Goal: Task Accomplishment & Management: Complete application form

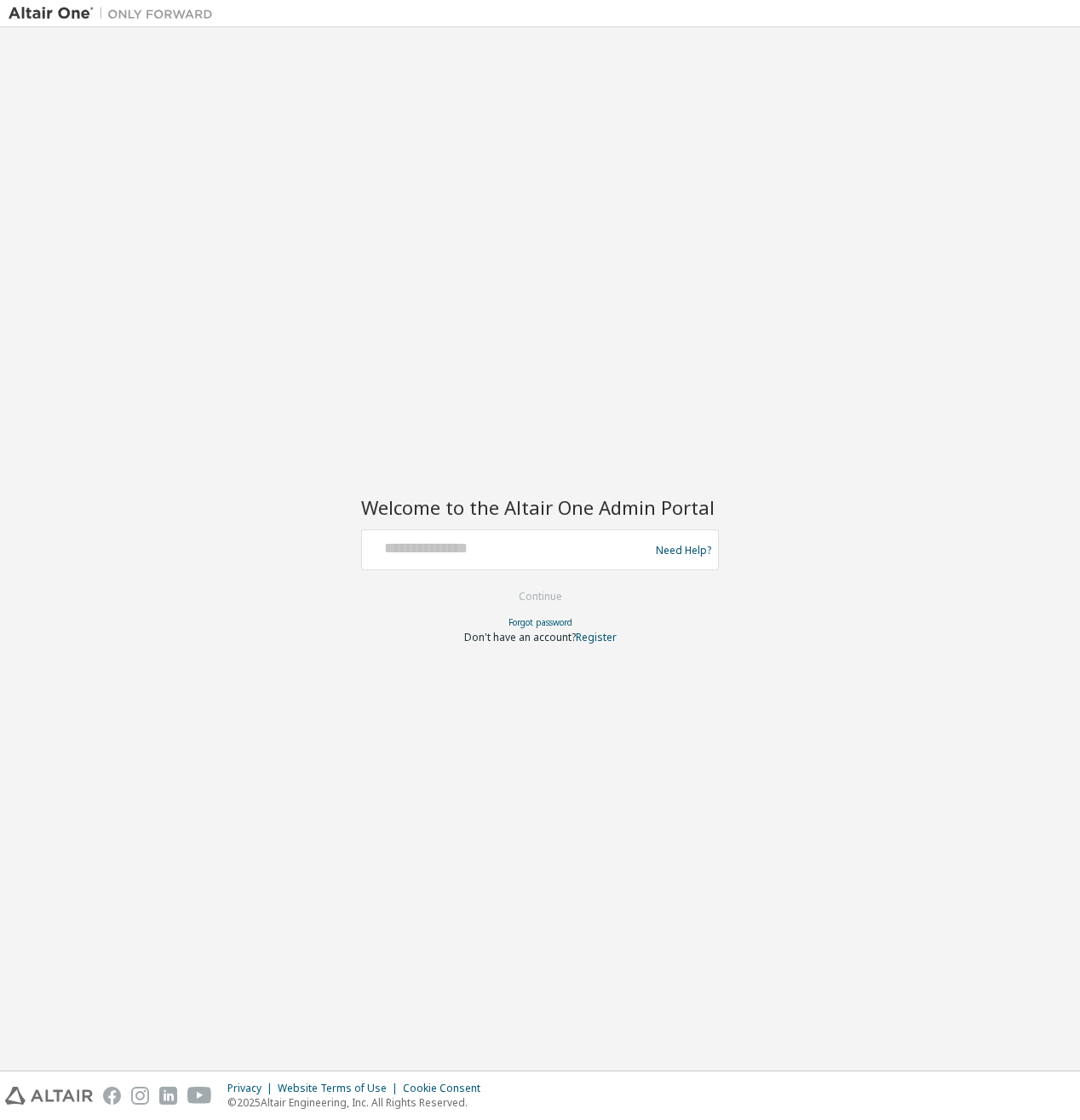
click at [436, 560] on div at bounding box center [508, 550] width 278 height 33
click at [454, 546] on input "text" at bounding box center [508, 546] width 278 height 25
type input "**********"
click at [530, 601] on button "Continue" at bounding box center [540, 597] width 79 height 26
